Goal: Task Accomplishment & Management: Use online tool/utility

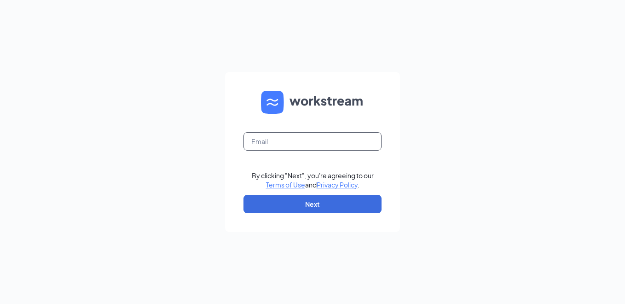
click at [274, 138] on input "text" at bounding box center [312, 141] width 138 height 18
drag, startPoint x: 307, startPoint y: 140, endPoint x: 279, endPoint y: 142, distance: 28.1
click at [279, 142] on input "k750031.com" at bounding box center [312, 141] width 138 height 18
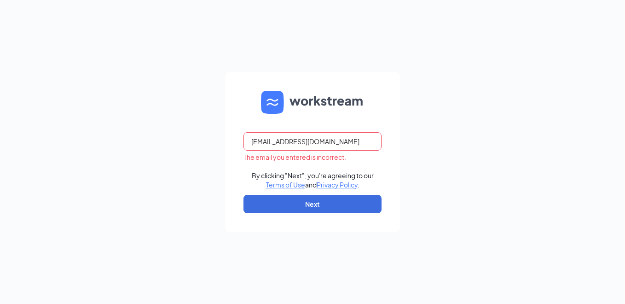
click at [254, 144] on input "k750031@kfc.com" at bounding box center [312, 141] width 138 height 18
type input "K750031@kfc.com"
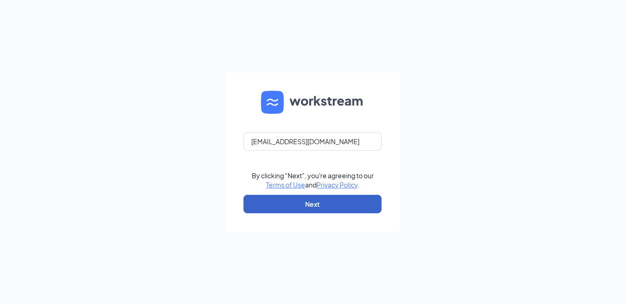
click at [287, 207] on button "Next" at bounding box center [312, 204] width 138 height 18
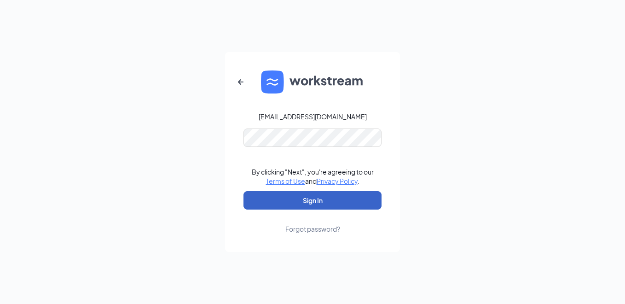
click at [294, 199] on button "Sign In" at bounding box center [312, 200] width 138 height 18
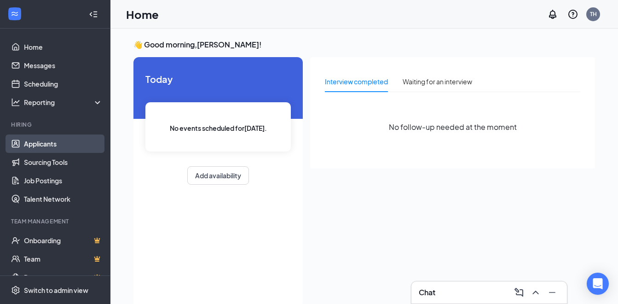
click at [41, 144] on link "Applicants" at bounding box center [63, 143] width 79 height 18
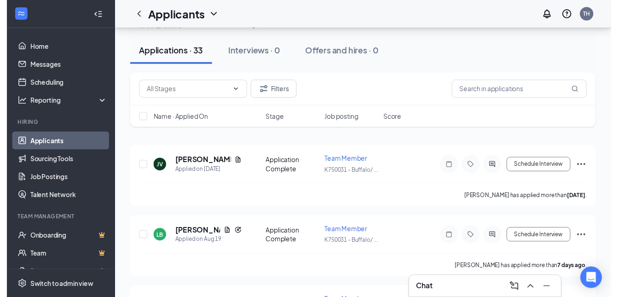
scroll to position [46, 0]
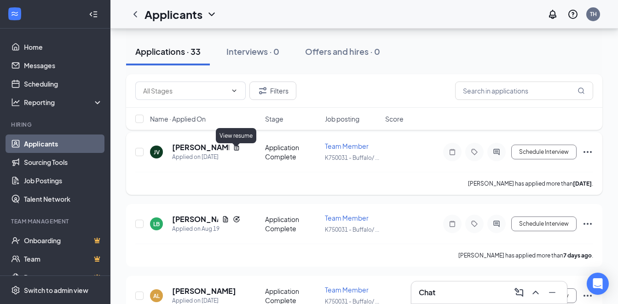
click at [238, 151] on icon "Document" at bounding box center [236, 146] width 7 height 7
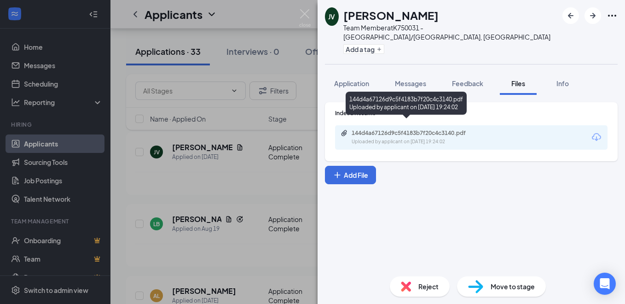
click at [376, 129] on div "144d4a67126d9c5f4183b7f20c4c3140.pdf" at bounding box center [415, 132] width 129 height 7
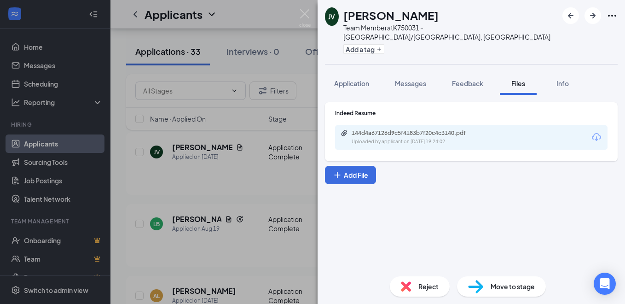
click at [189, 220] on div "JV [PERSON_NAME] Team Member at K750031 - [GEOGRAPHIC_DATA]/[GEOGRAPHIC_DATA], …" at bounding box center [312, 152] width 625 height 304
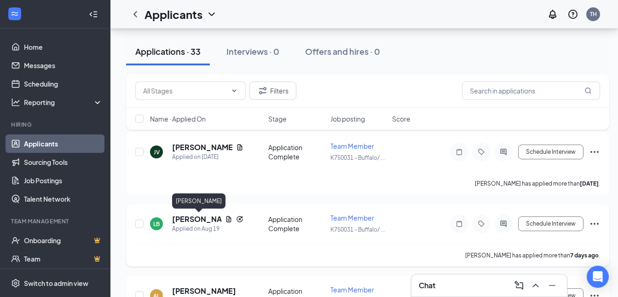
click at [197, 220] on h5 "[PERSON_NAME]" at bounding box center [196, 219] width 49 height 10
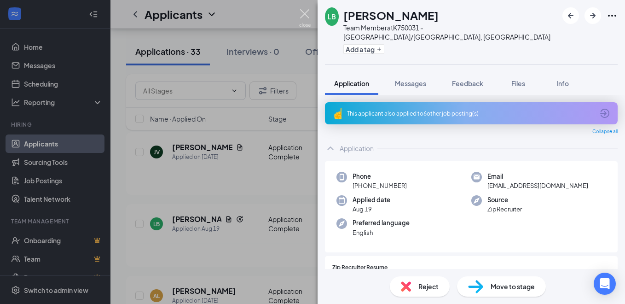
click at [302, 14] on img at bounding box center [304, 18] width 11 height 18
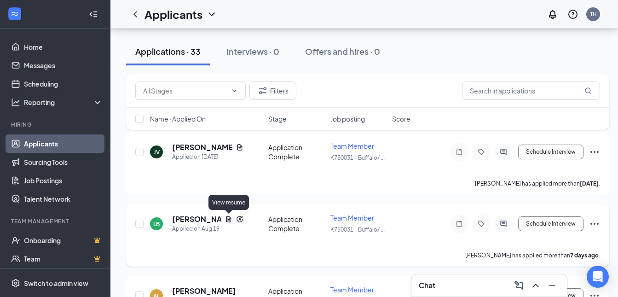
click at [229, 220] on icon "Document" at bounding box center [228, 218] width 7 height 7
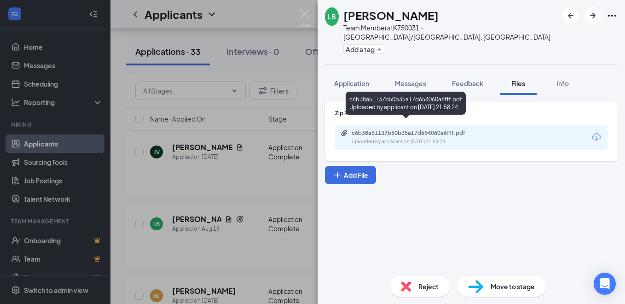
click at [380, 129] on div "c6b38a51137b50b35a17d654060a6fff.pdf" at bounding box center [415, 132] width 129 height 7
click at [364, 129] on div "c6b38a51137b50b35a17d654060a6fff.pdf" at bounding box center [415, 132] width 129 height 7
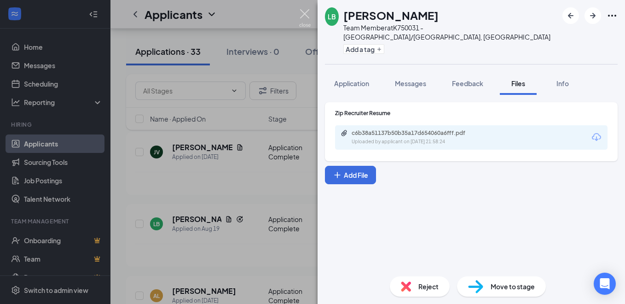
click at [303, 15] on img at bounding box center [304, 18] width 11 height 18
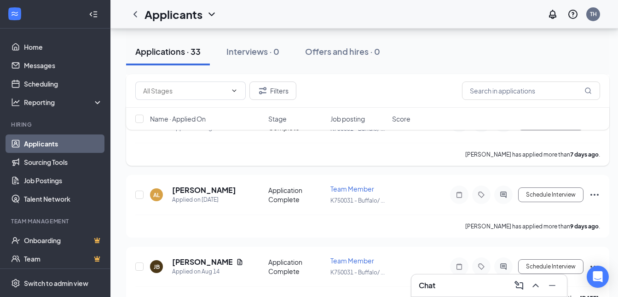
scroll to position [184, 0]
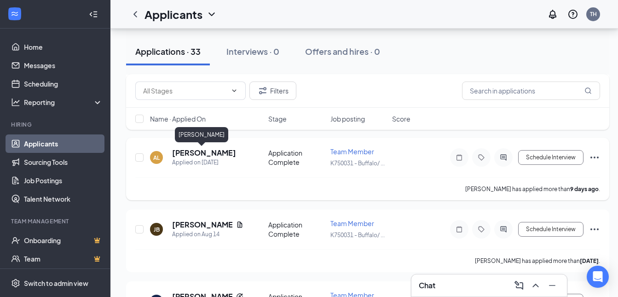
click at [203, 154] on h5 "[PERSON_NAME]" at bounding box center [204, 153] width 64 height 10
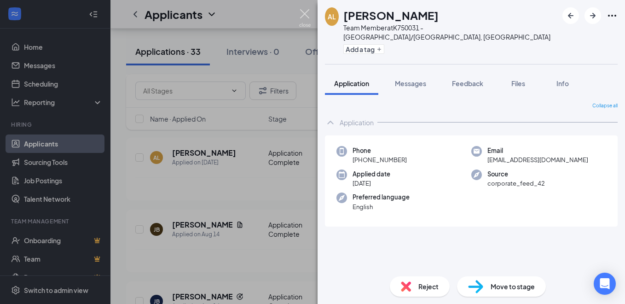
click at [303, 15] on img at bounding box center [304, 18] width 11 height 18
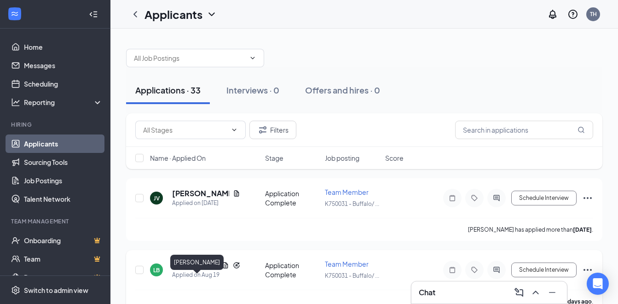
click at [190, 270] on h5 "[PERSON_NAME]" at bounding box center [195, 265] width 46 height 10
